Goal: Information Seeking & Learning: Learn about a topic

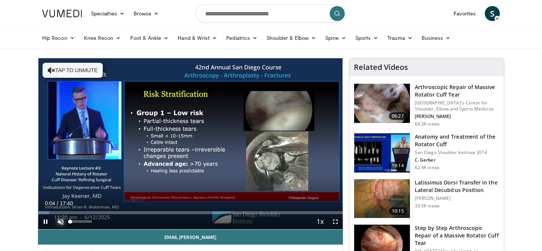
click at [59, 222] on span "Video Player" at bounding box center [60, 222] width 15 height 15
click at [334, 222] on span "Video Player" at bounding box center [335, 222] width 15 height 15
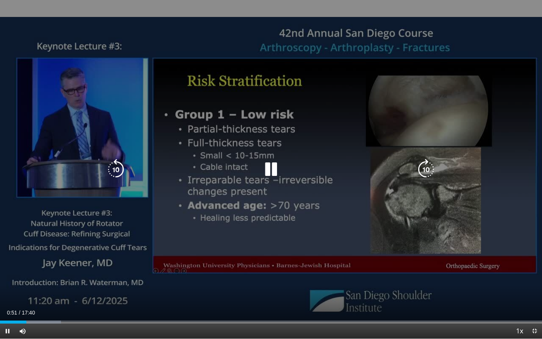
click at [273, 169] on icon "Video Player" at bounding box center [271, 169] width 21 height 21
click at [272, 167] on icon "Video Player" at bounding box center [271, 169] width 21 height 21
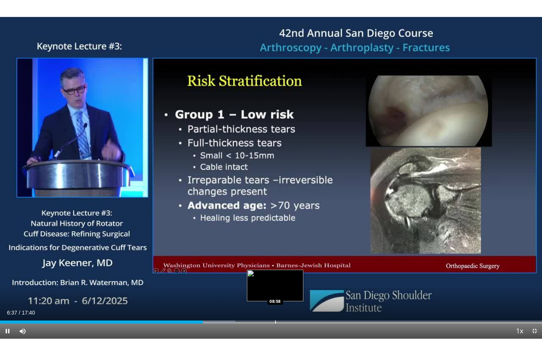
click at [276, 251] on div "Progress Bar" at bounding box center [275, 321] width 1 height 3
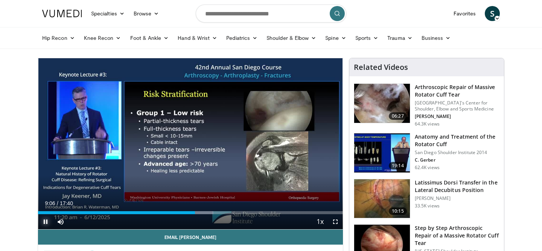
click at [46, 219] on span "Video Player" at bounding box center [45, 222] width 15 height 15
click at [232, 16] on input "Search topics, interventions" at bounding box center [271, 14] width 151 height 18
click at [311, 40] on icon at bounding box center [313, 37] width 5 height 5
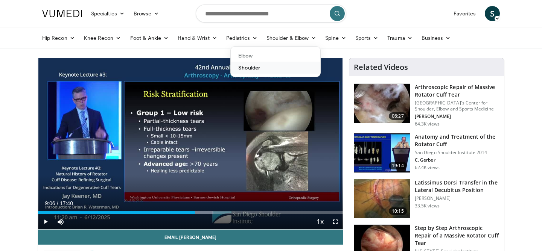
click at [256, 70] on link "Shoulder" at bounding box center [276, 68] width 90 height 12
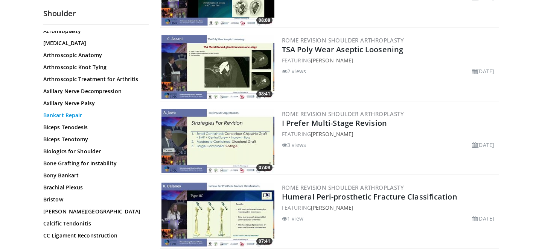
scroll to position [67, 0]
click at [78, 55] on link "Arthroscopic Anatomy" at bounding box center [94, 55] width 102 height 8
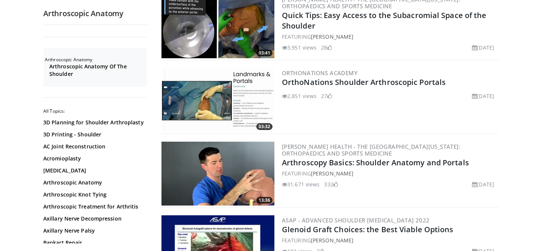
scroll to position [861, 0]
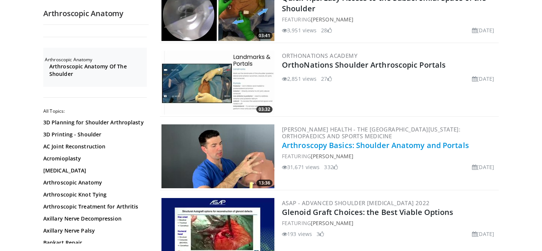
click at [328, 140] on link "Arthroscopy Basics: Shoulder Anatomy and Portals" at bounding box center [375, 145] width 187 height 10
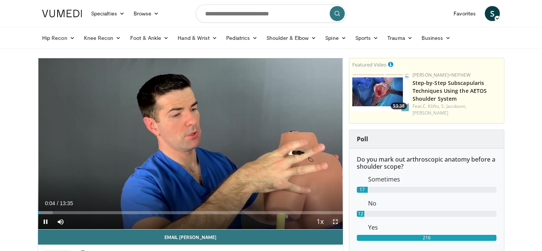
click at [335, 221] on span "Video Player" at bounding box center [335, 222] width 15 height 15
click at [46, 221] on span "Video Player" at bounding box center [45, 222] width 15 height 15
